Goal: Check status: Check status

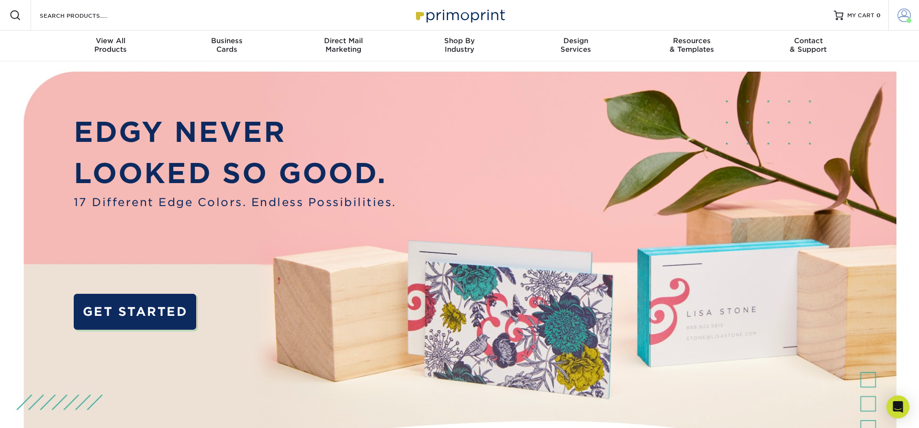
click at [456, 14] on span at bounding box center [904, 15] width 13 height 13
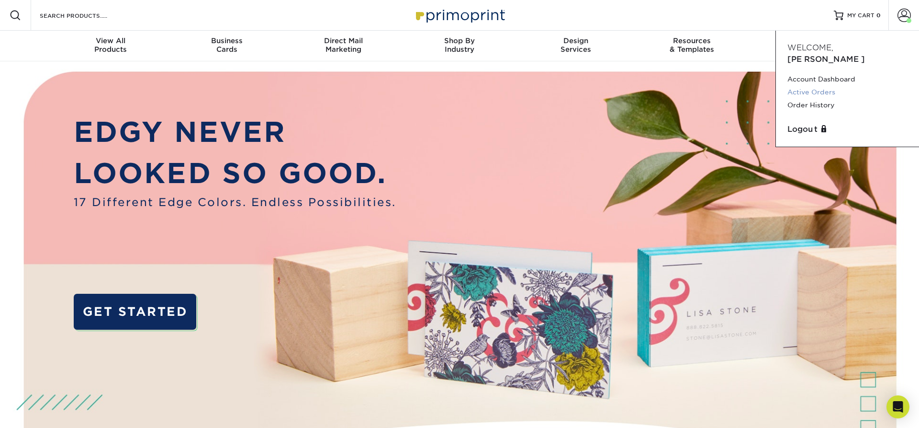
click at [456, 86] on link "Active Orders" at bounding box center [848, 92] width 120 height 13
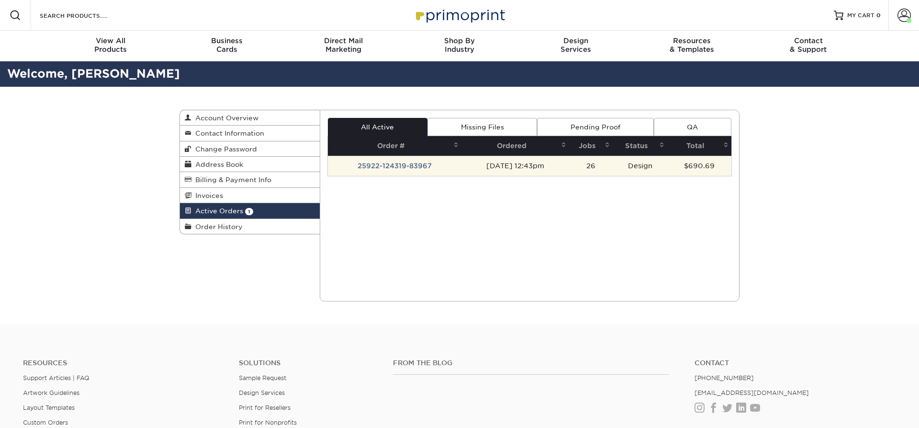
click at [399, 168] on td "25922-124319-83967" at bounding box center [395, 166] width 134 height 20
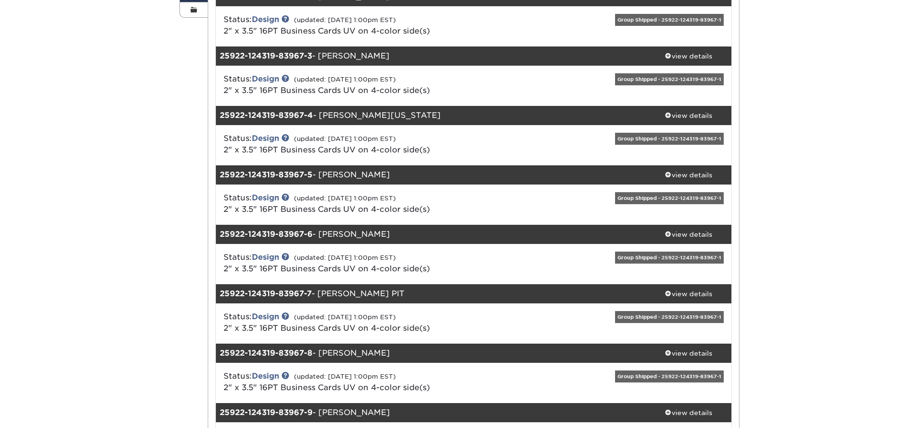
scroll to position [244, 0]
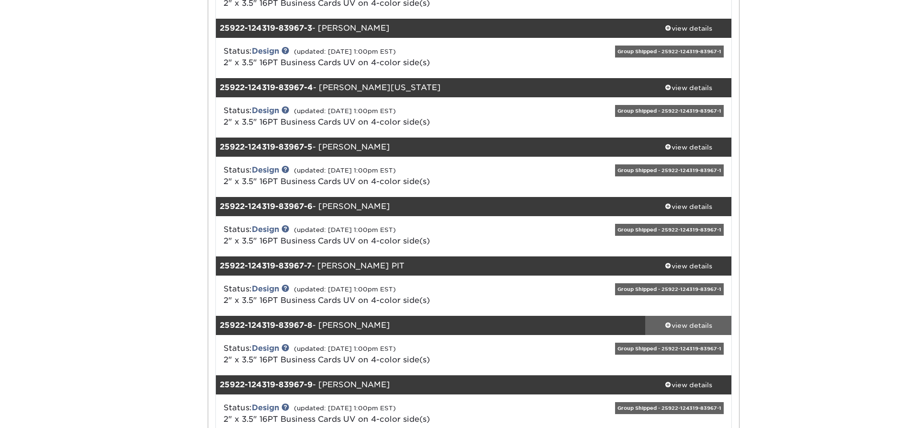
click at [679, 326] on div "view details" at bounding box center [688, 325] width 86 height 10
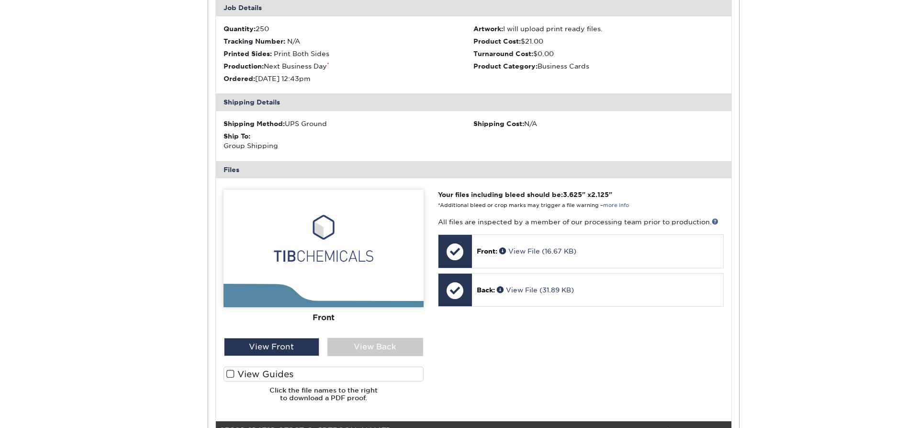
scroll to position [651, 0]
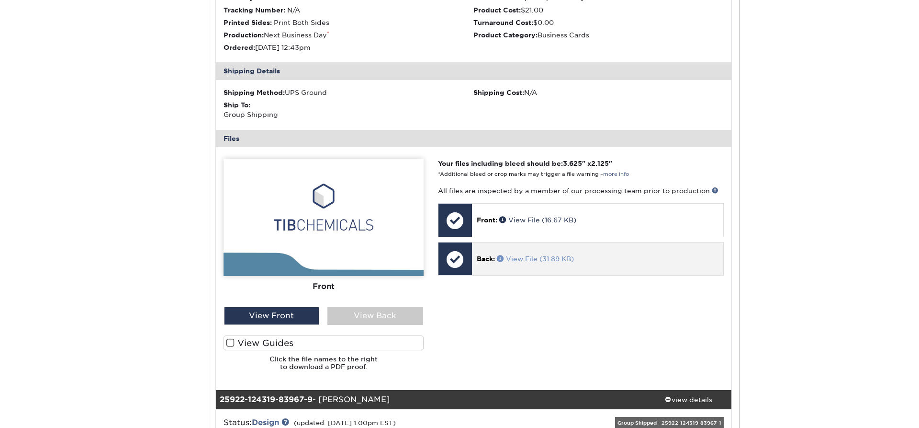
click at [574, 262] on link "View File (31.89 KB)" at bounding box center [535, 259] width 77 height 8
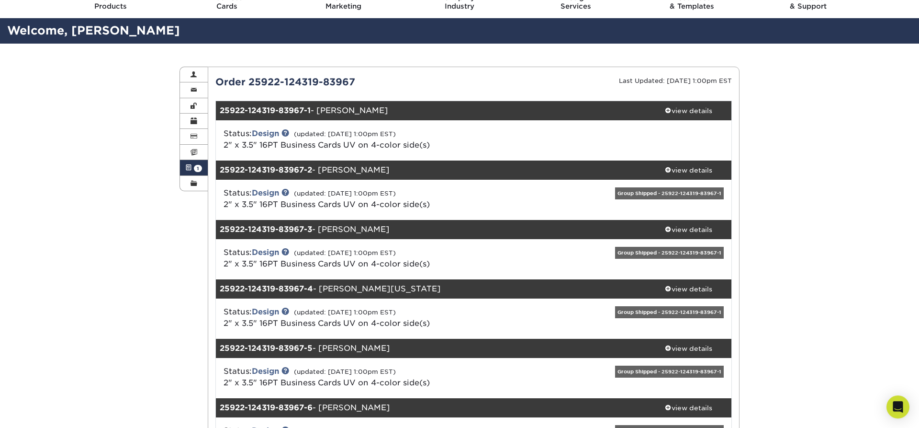
scroll to position [0, 0]
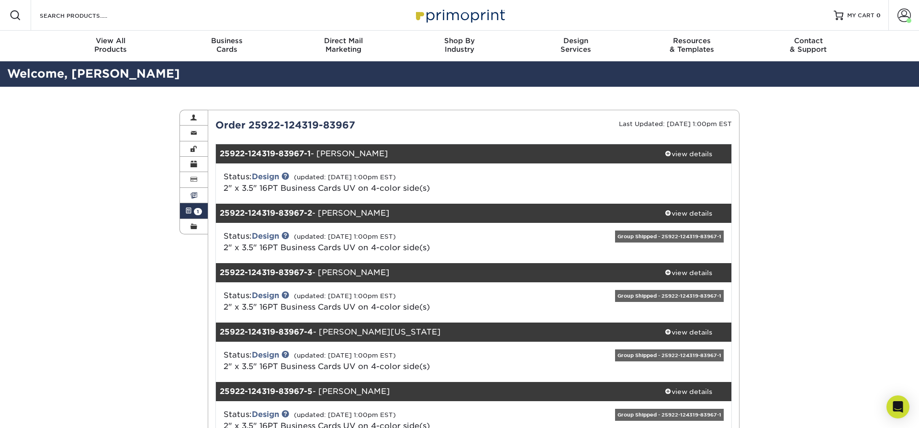
click at [195, 194] on span at bounding box center [194, 196] width 7 height 8
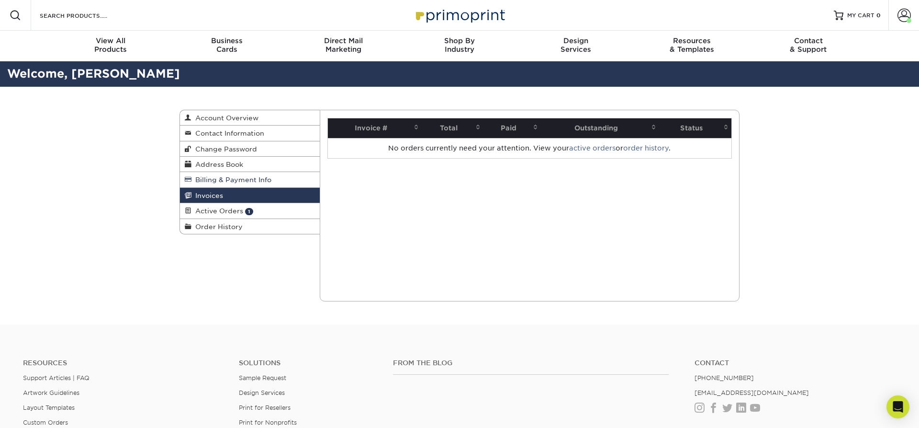
click at [210, 180] on span "Billing & Payment Info" at bounding box center [232, 180] width 80 height 8
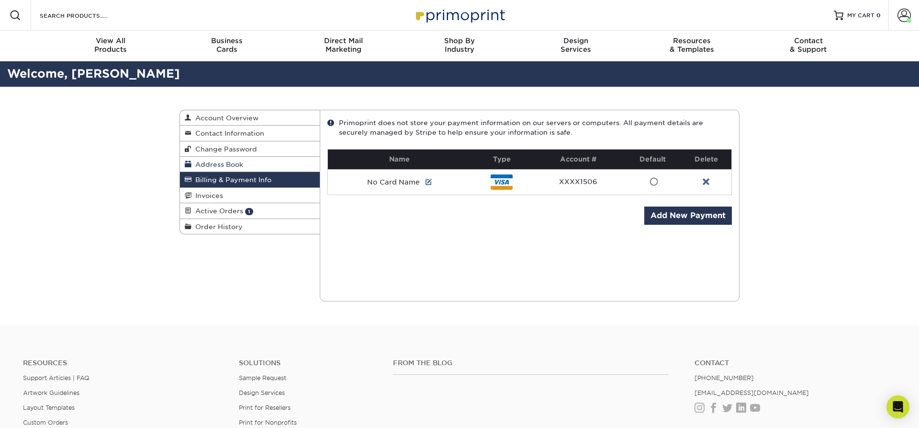
click at [218, 162] on span "Address Book" at bounding box center [218, 164] width 52 height 8
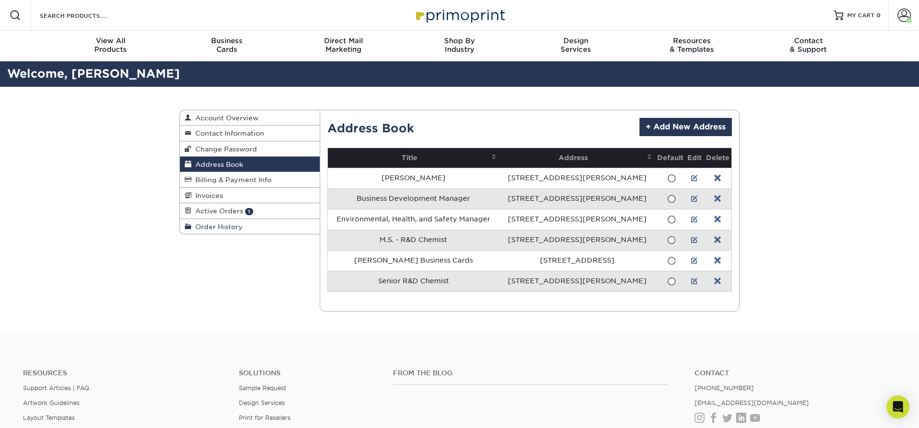
click at [219, 228] on span "Order History" at bounding box center [217, 227] width 51 height 8
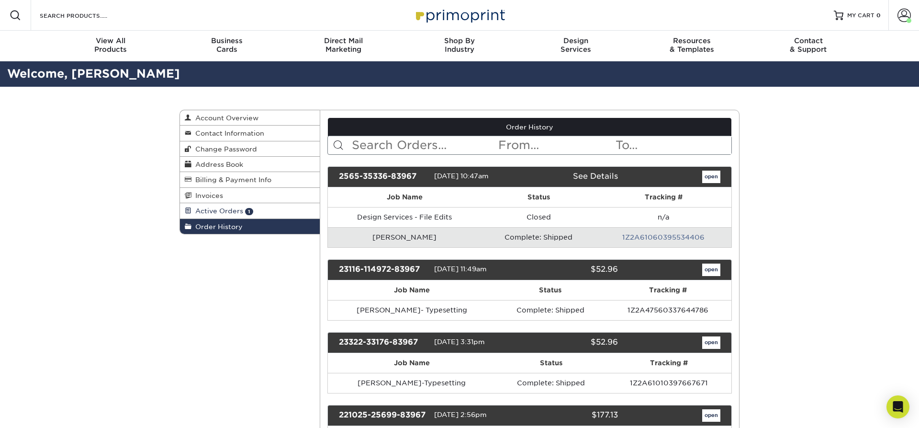
click at [215, 211] on span "Active Orders" at bounding box center [218, 211] width 52 height 8
